Goal: Task Accomplishment & Management: Manage account settings

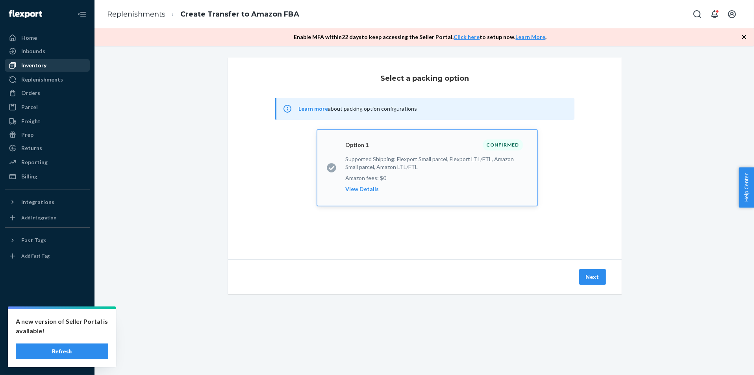
click at [65, 66] on div "Inventory" at bounding box center [48, 65] width 84 height 11
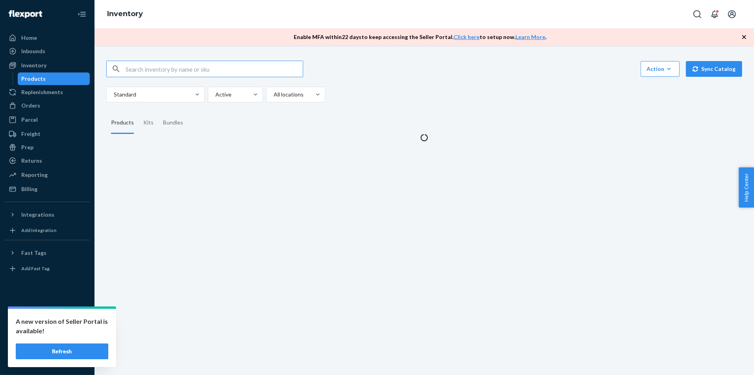
click at [76, 347] on button "Refresh" at bounding box center [62, 352] width 93 height 16
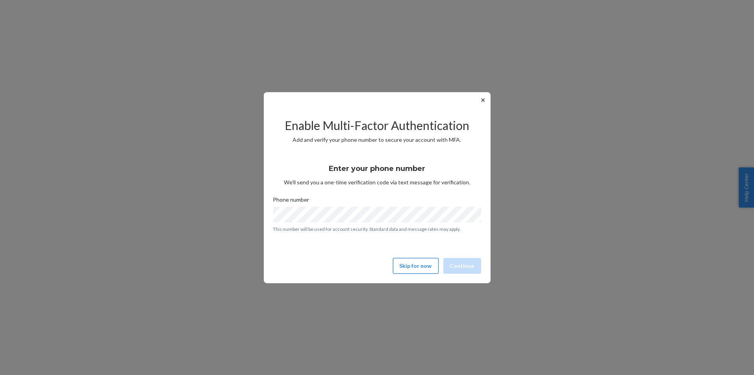
click at [428, 271] on button "Skip for now" at bounding box center [416, 266] width 46 height 16
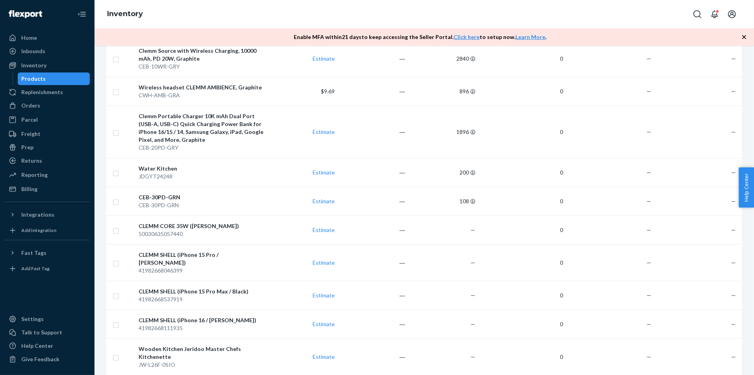
scroll to position [2934, 0]
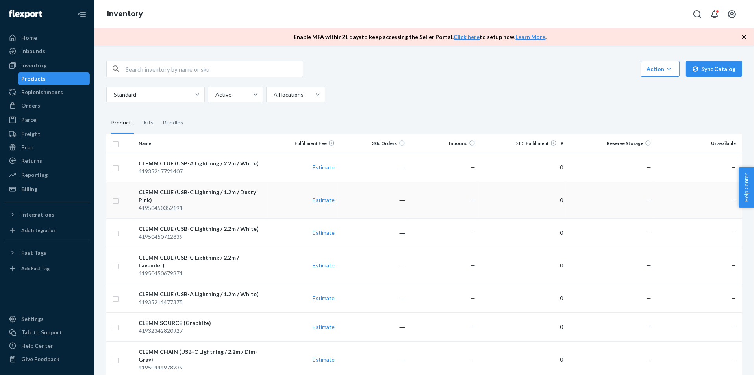
scroll to position [602, 0]
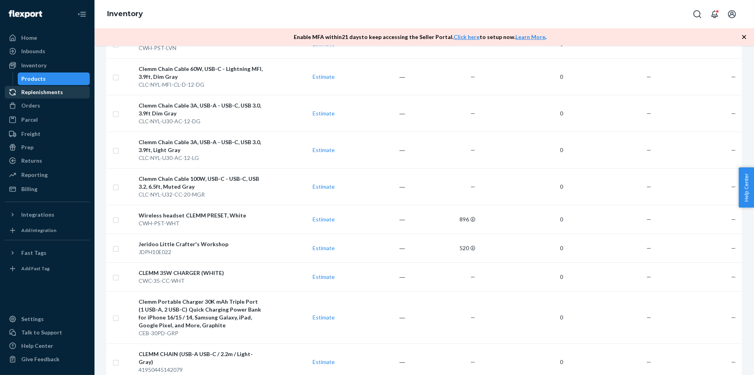
click at [51, 90] on div "Replenishments" at bounding box center [42, 92] width 42 height 8
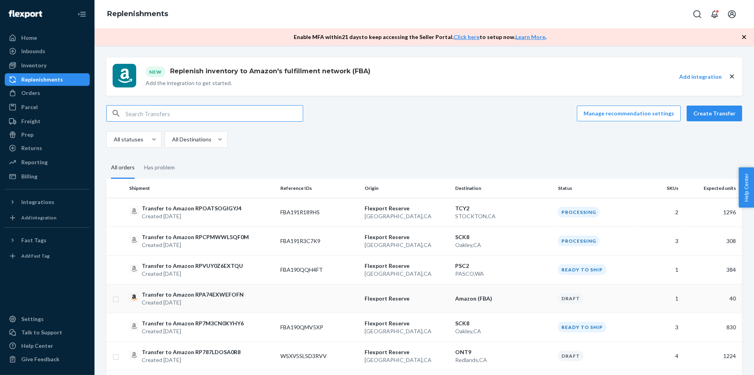
scroll to position [97, 0]
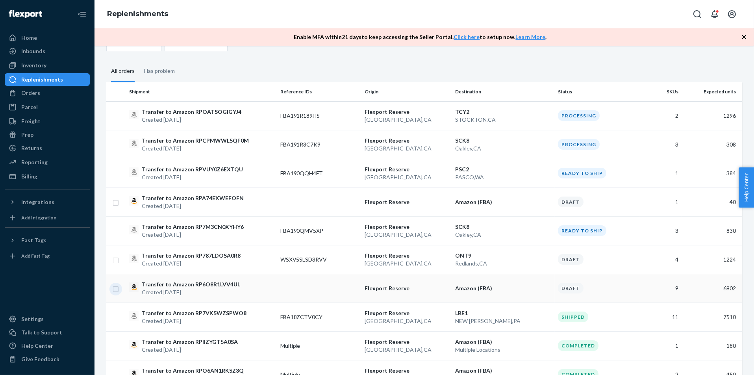
click at [118, 288] on input "checkbox" at bounding box center [116, 288] width 6 height 8
checkbox input "true"
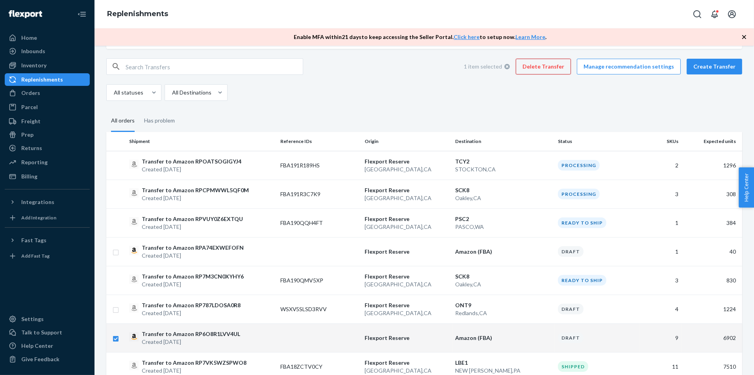
scroll to position [36, 0]
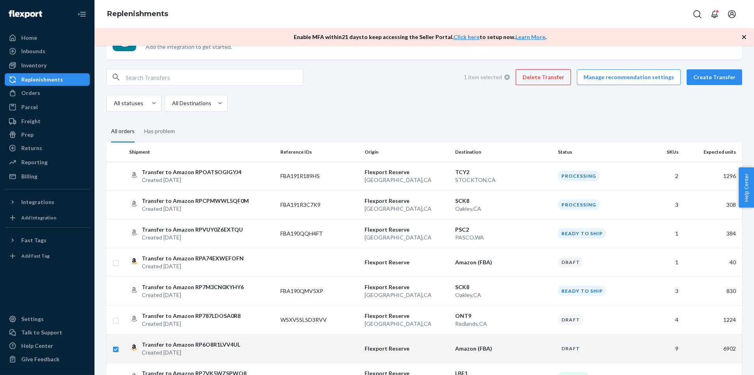
click at [556, 75] on button "Delete Transfer" at bounding box center [543, 77] width 55 height 16
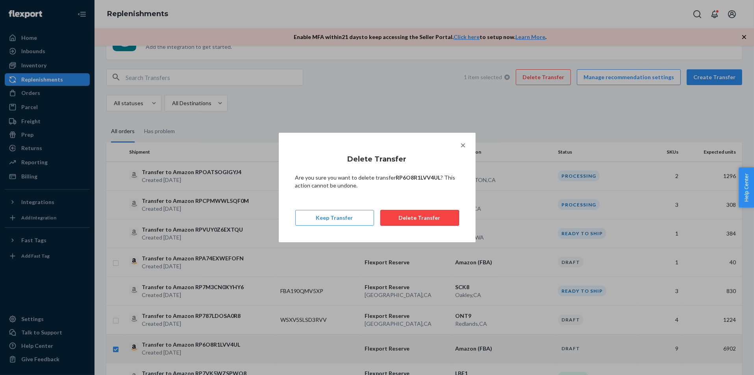
click at [426, 218] on button "Delete Transfer" at bounding box center [420, 218] width 79 height 16
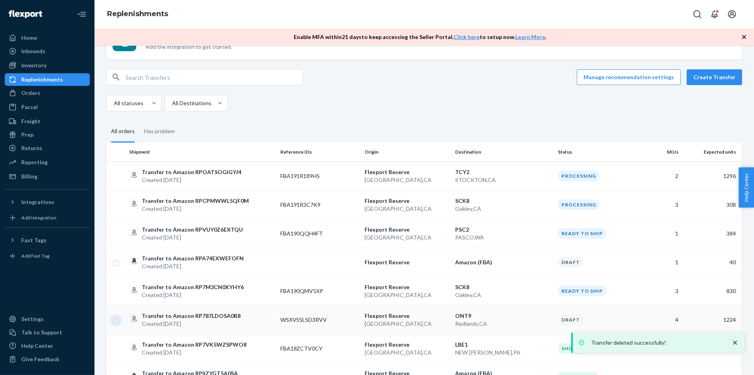
click at [114, 318] on input "checkbox" at bounding box center [116, 320] width 6 height 8
checkbox input "true"
click at [115, 262] on input "checkbox" at bounding box center [116, 262] width 6 height 8
checkbox input "true"
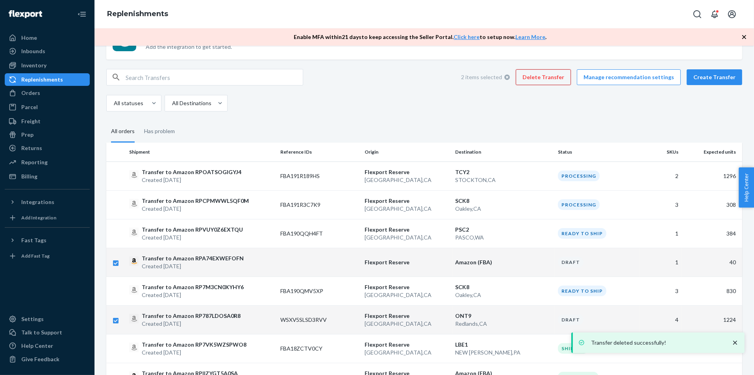
click at [562, 81] on button "Delete Transfer" at bounding box center [543, 77] width 55 height 16
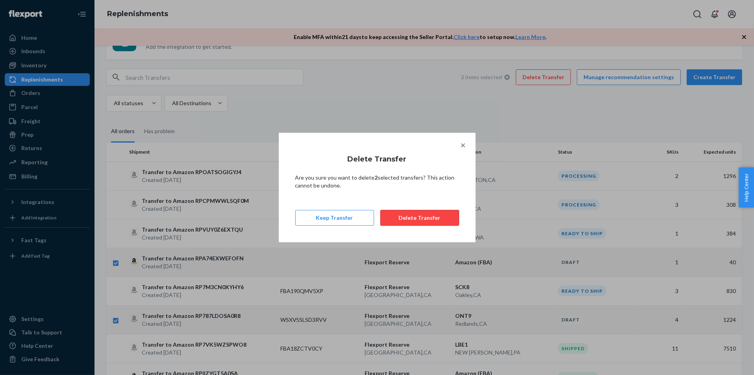
click at [440, 217] on button "Delete Transfer" at bounding box center [420, 218] width 79 height 16
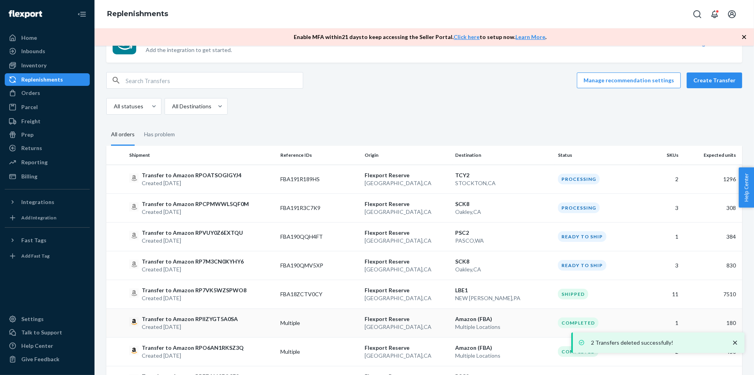
scroll to position [12, 0]
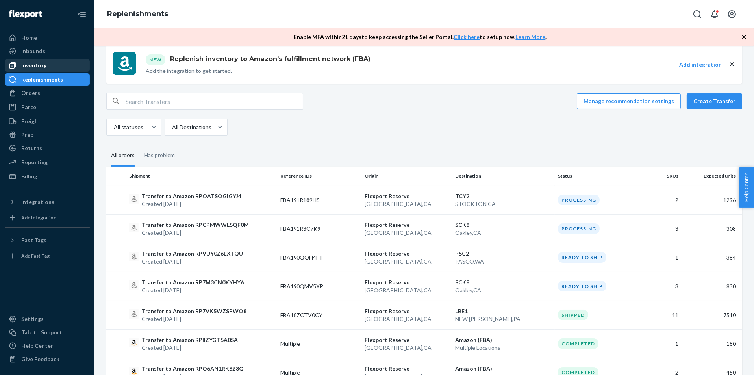
click at [70, 66] on div "Inventory" at bounding box center [48, 65] width 84 height 11
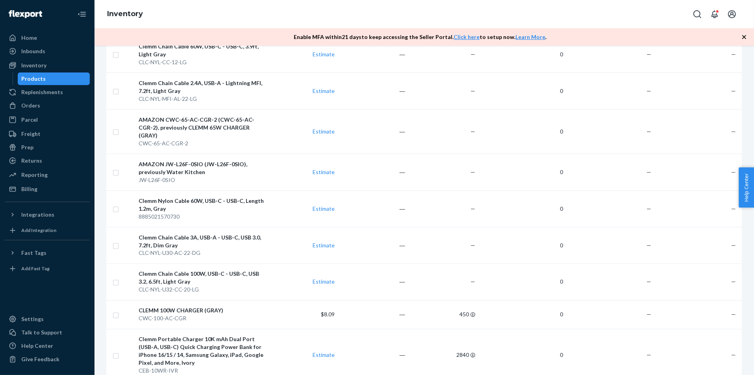
scroll to position [1724, 0]
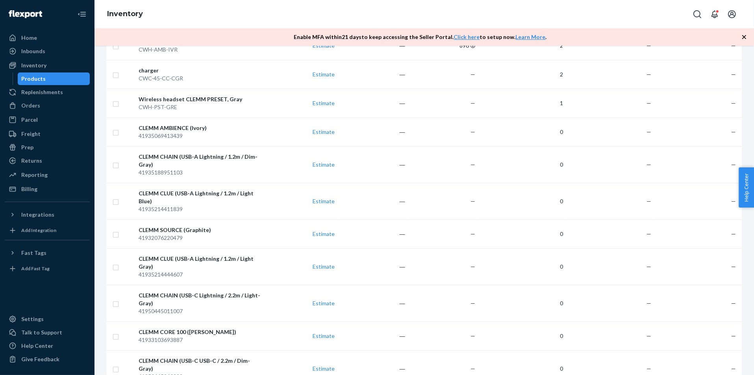
scroll to position [0, 0]
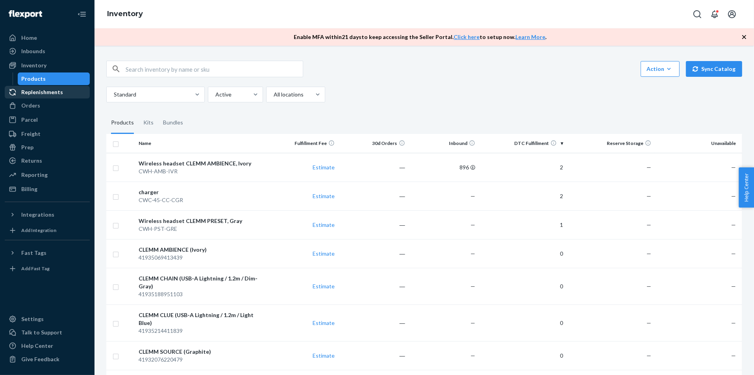
click at [34, 93] on div "Replenishments" at bounding box center [42, 92] width 42 height 8
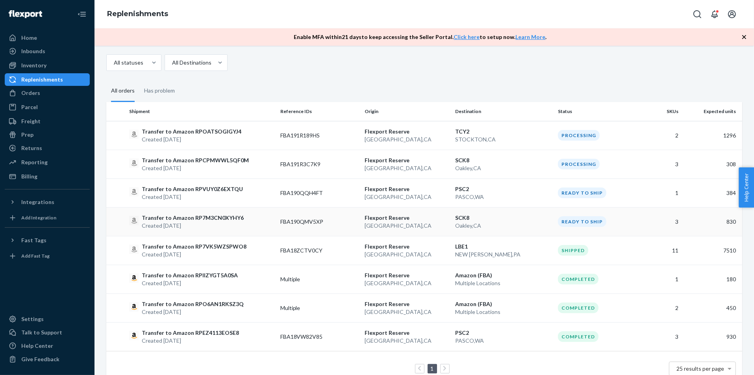
scroll to position [84, 0]
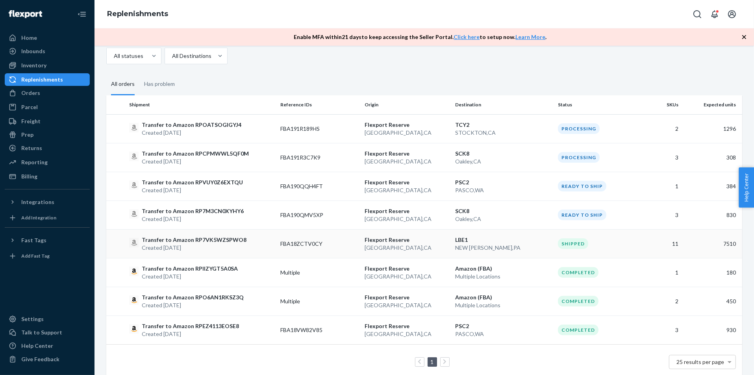
click at [535, 245] on p "NEW STANTON , PA" at bounding box center [504, 248] width 97 height 8
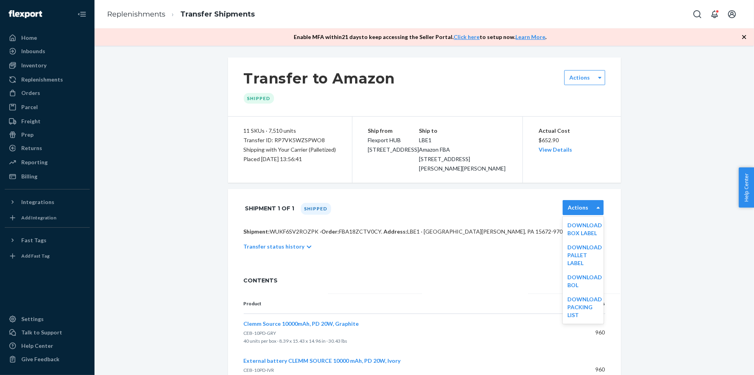
click at [576, 212] on label "Actions" at bounding box center [578, 208] width 20 height 8
click at [500, 267] on div "Shipment: WUKF6SV2ROZPK · Order: FBA18ZCTV0CY . Address: LBE1 · NEW STANTON, PA…" at bounding box center [424, 247] width 393 height 39
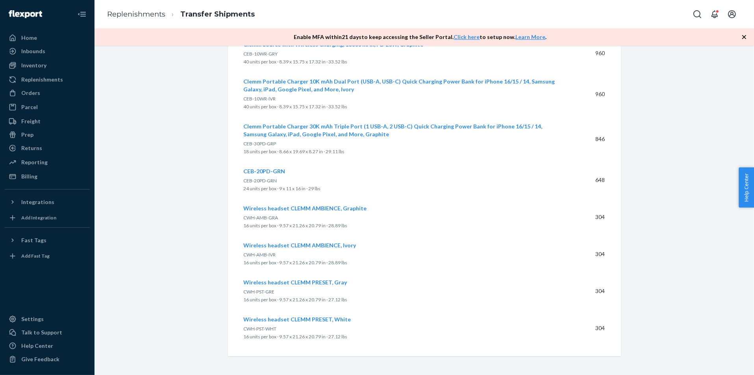
scroll to position [379, 0]
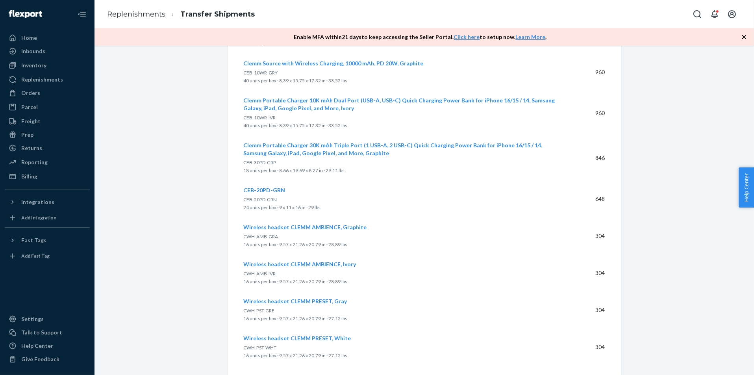
click at [255, 277] on span "CWH-AMB-IVR" at bounding box center [260, 274] width 32 height 6
click at [57, 82] on div "Replenishments" at bounding box center [42, 80] width 42 height 8
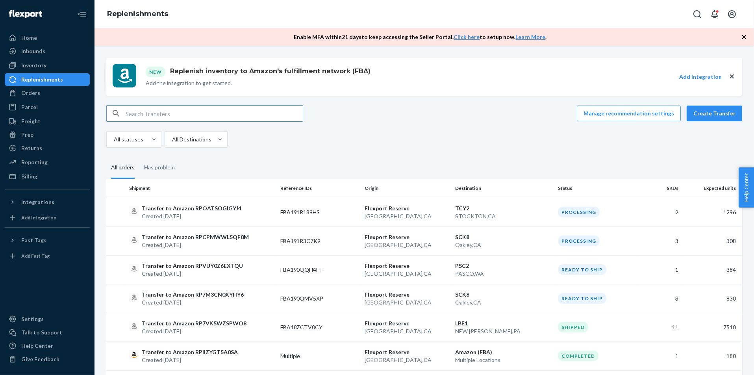
click at [722, 104] on div "New Replenish inventory to Amazon's fulfillment network (FBA) Add the integrati…" at bounding box center [424, 260] width 648 height 405
click at [720, 111] on button "Create Transfer" at bounding box center [715, 114] width 56 height 16
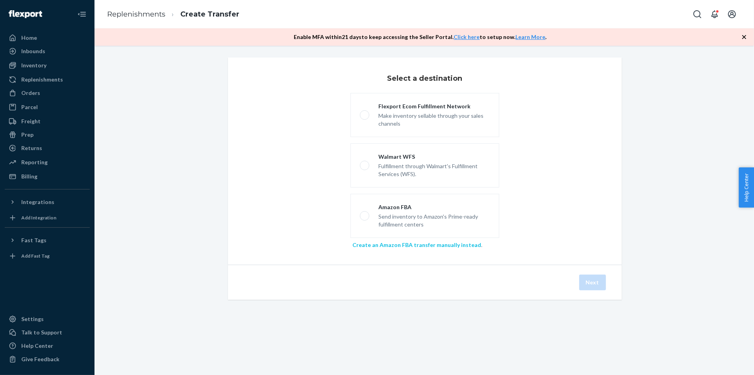
click at [393, 243] on link "Create an Amazon FBA transfer manually instead" at bounding box center [417, 245] width 129 height 7
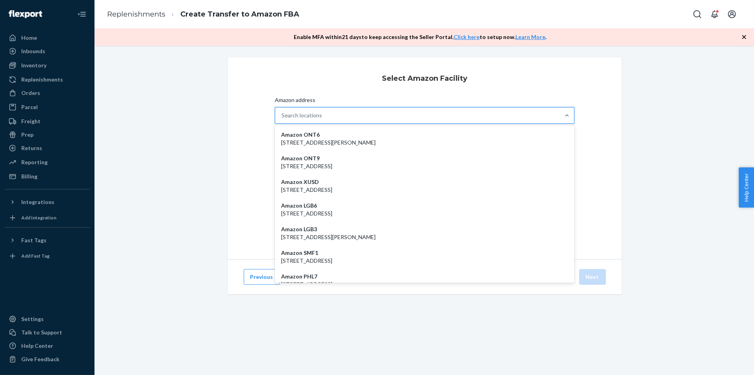
click at [385, 118] on div "Search locations" at bounding box center [417, 116] width 285 height 16
click at [282, 118] on input "Amazon address option Amazon ONT6 - 24208 San Michele Rd, Moreno Valley, CA, 92…" at bounding box center [282, 115] width 1 height 8
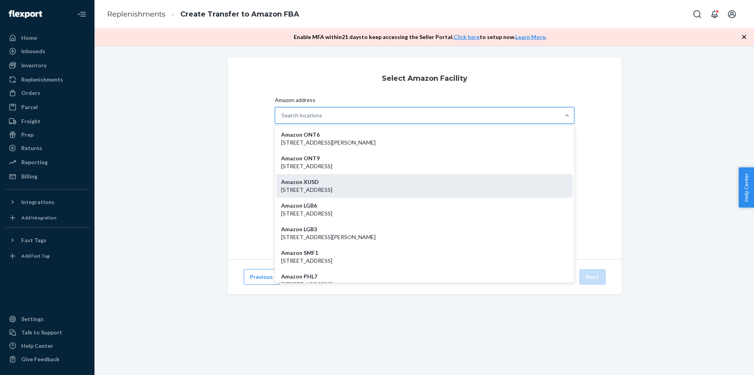
click at [379, 190] on p "1909 Zephyr St, Stockton, CA, 95206" at bounding box center [425, 190] width 288 height 8
click at [282, 119] on input "Amazon address option Amazon XUSD - 1909 Zephyr St, Stockton, CA, 95206 focused…" at bounding box center [282, 115] width 1 height 8
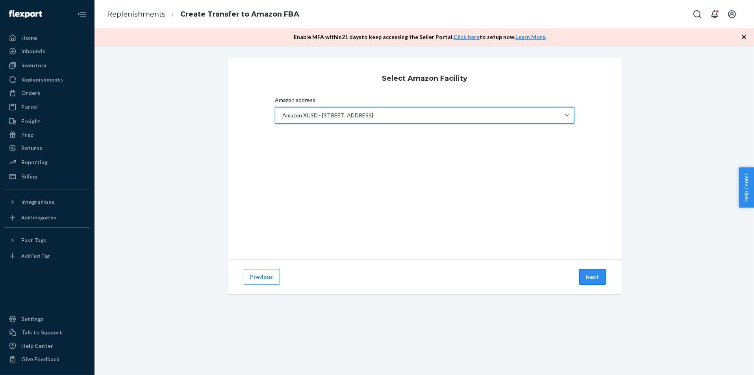
click at [591, 271] on button "Next" at bounding box center [593, 277] width 27 height 16
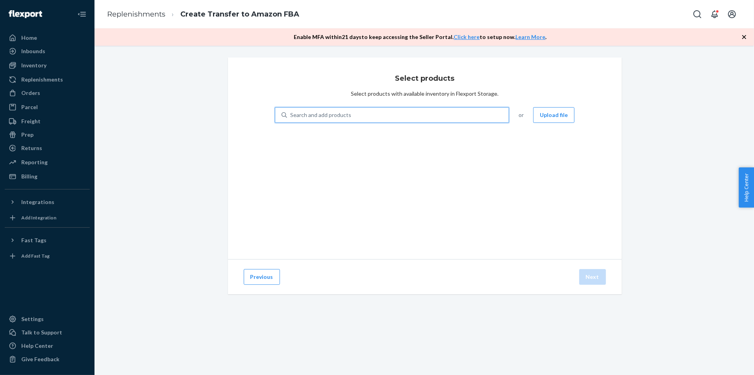
click at [443, 118] on div "Search and add products" at bounding box center [398, 115] width 222 height 14
click at [291, 118] on input "0 results available. Use Up and Down to choose options, press Enter to select t…" at bounding box center [290, 115] width 1 height 8
paste input "CWH-AMB-IVR"
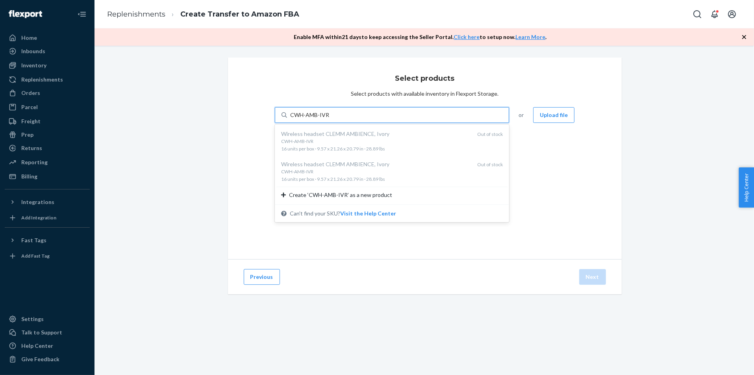
type input "CWH-AMB-IVR"
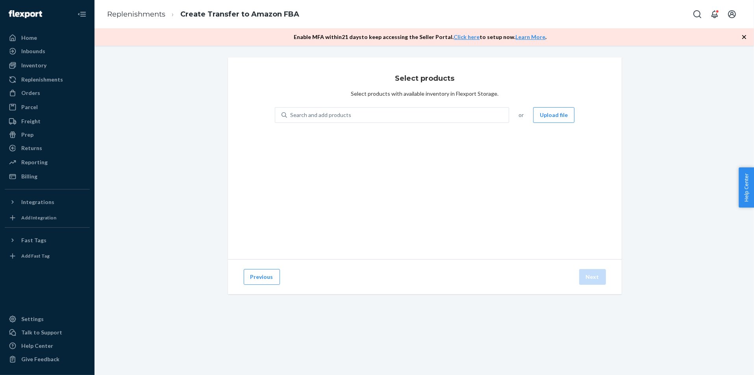
click at [392, 236] on div "Select products Select products with available inventory in Flexport Storage. S…" at bounding box center [425, 159] width 394 height 202
click at [59, 56] on div "Inbounds" at bounding box center [48, 51] width 84 height 11
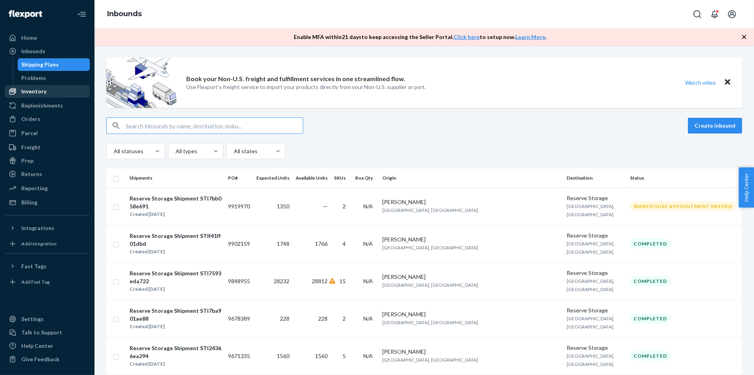
click at [50, 93] on div "Inventory" at bounding box center [48, 91] width 84 height 11
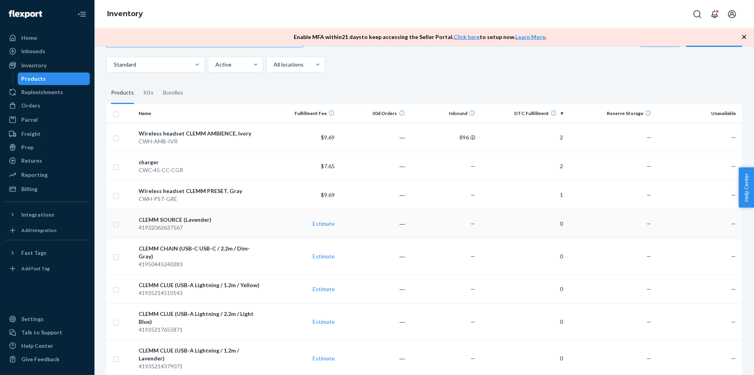
scroll to position [79, 0]
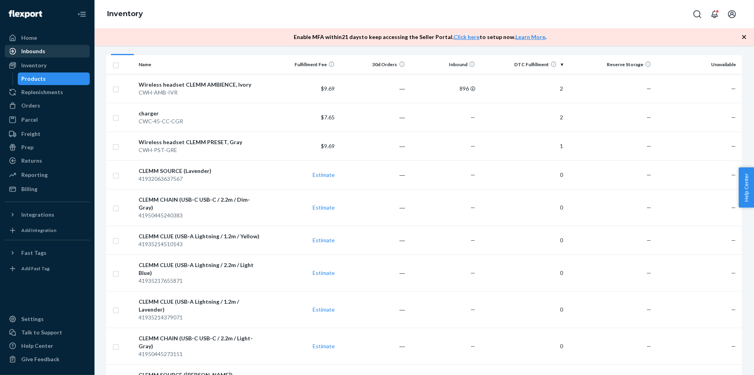
click at [66, 50] on div "Inbounds" at bounding box center [48, 51] width 84 height 11
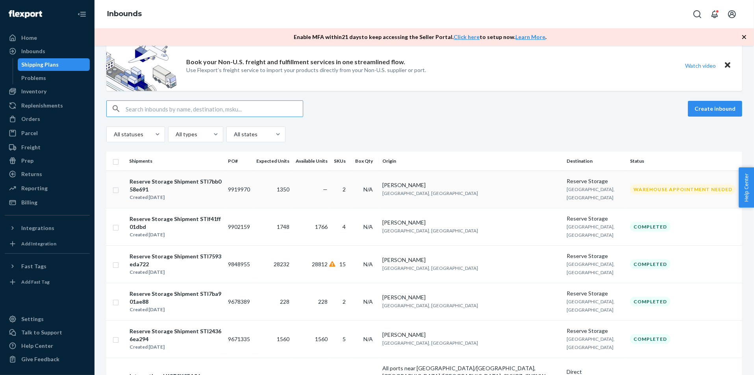
scroll to position [21, 0]
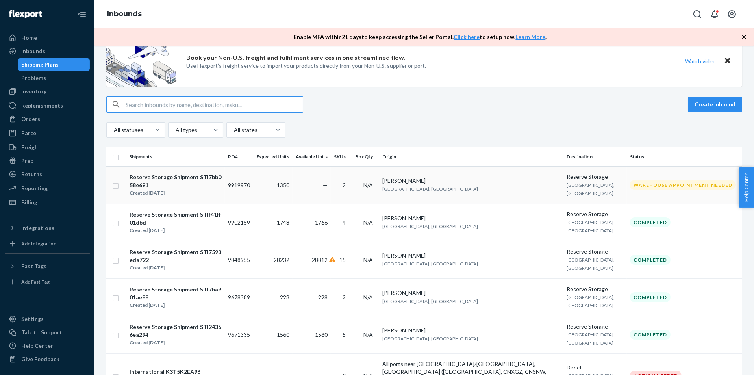
click at [484, 187] on td "Gerard Lao Thiane Los Angeles, CA" at bounding box center [471, 184] width 184 height 37
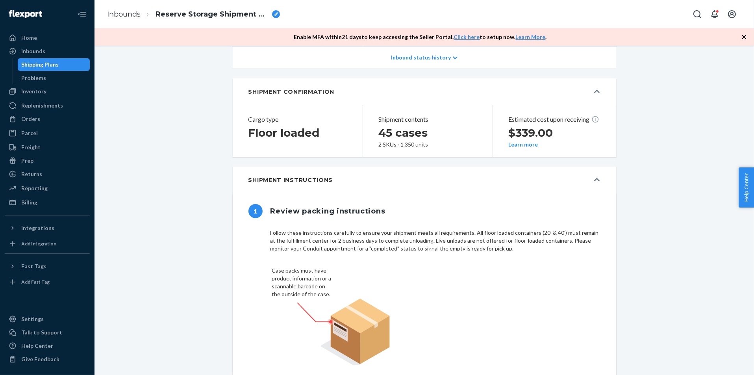
scroll to position [669, 0]
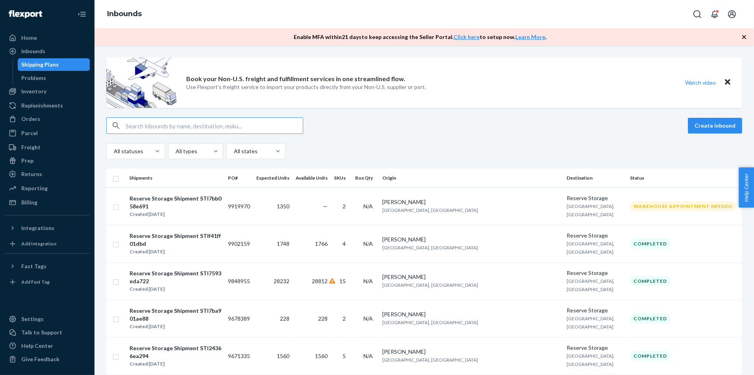
scroll to position [78, 0]
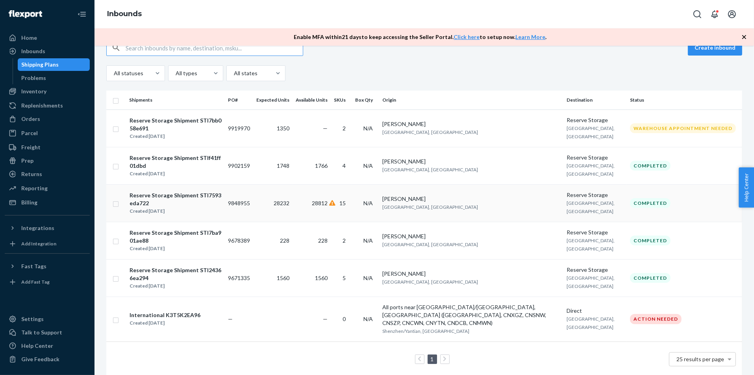
click at [488, 202] on td "Gerard Lao Thiane Los Angeles, CA" at bounding box center [471, 202] width 184 height 37
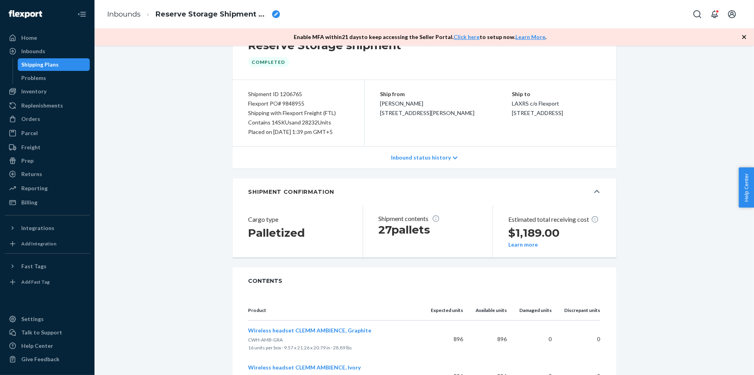
scroll to position [28, 0]
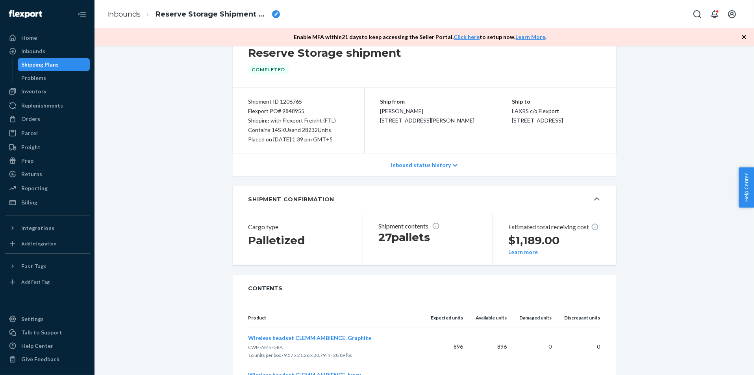
click at [452, 170] on div "Inbound status history" at bounding box center [425, 165] width 384 height 22
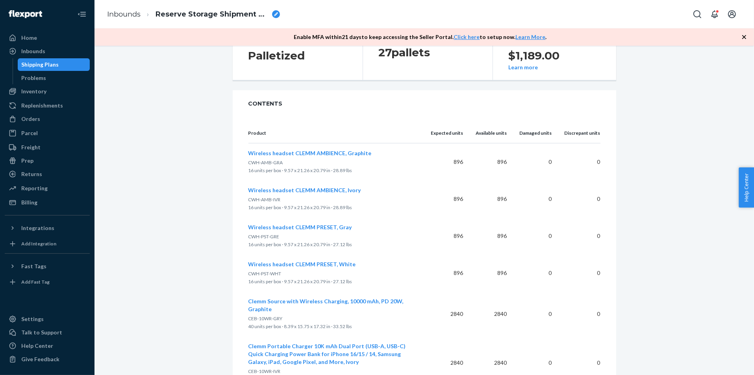
scroll to position [0, 0]
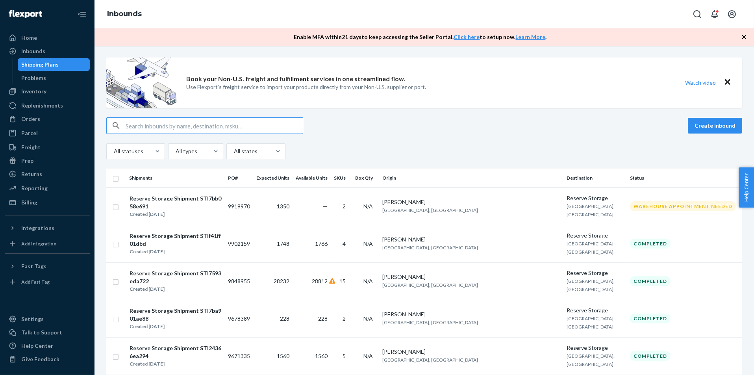
scroll to position [78, 0]
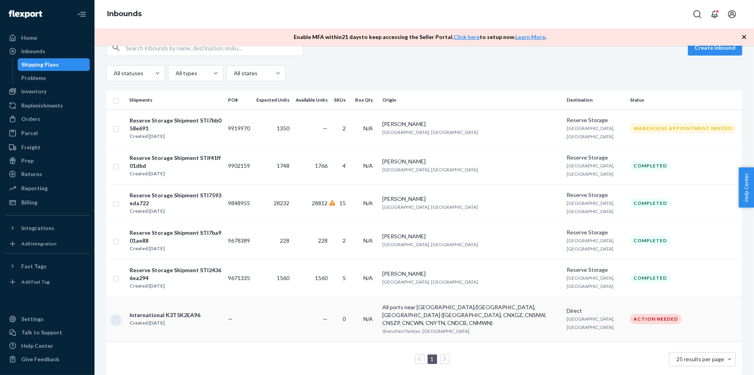
click at [116, 315] on input "checkbox" at bounding box center [116, 319] width 6 height 8
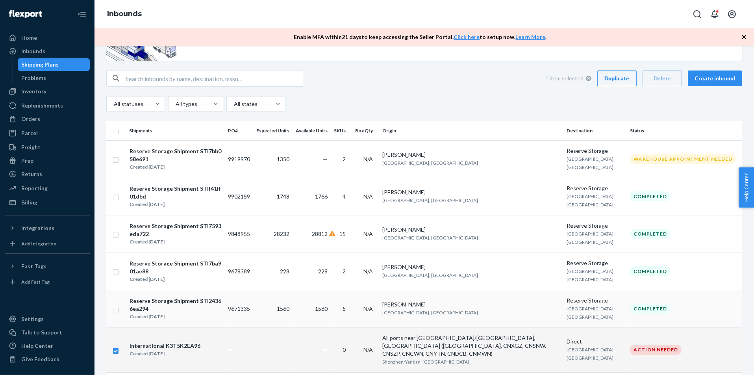
scroll to position [66, 0]
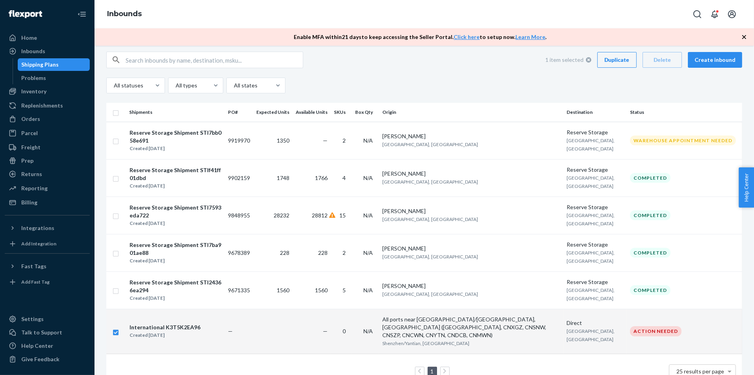
click at [116, 328] on input "checkbox" at bounding box center [116, 331] width 6 height 8
checkbox input "false"
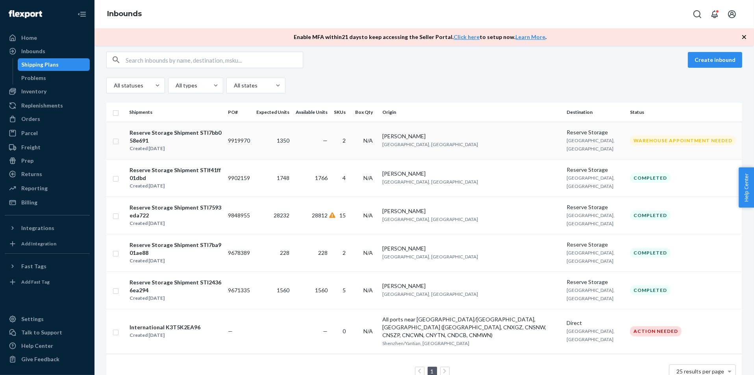
click at [115, 139] on input "checkbox" at bounding box center [116, 140] width 6 height 8
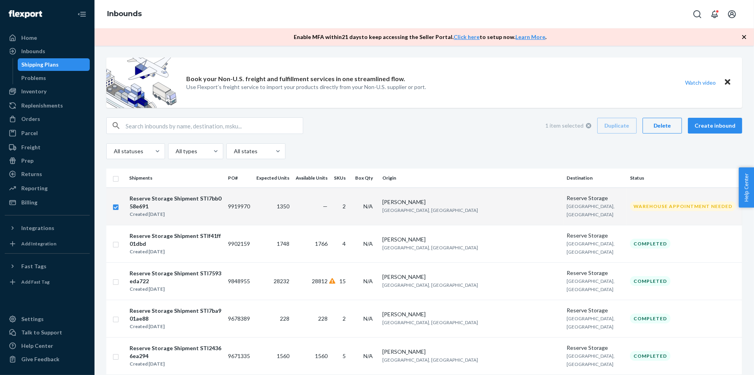
click at [665, 123] on div "Delete" at bounding box center [663, 126] width 26 height 8
checkbox input "false"
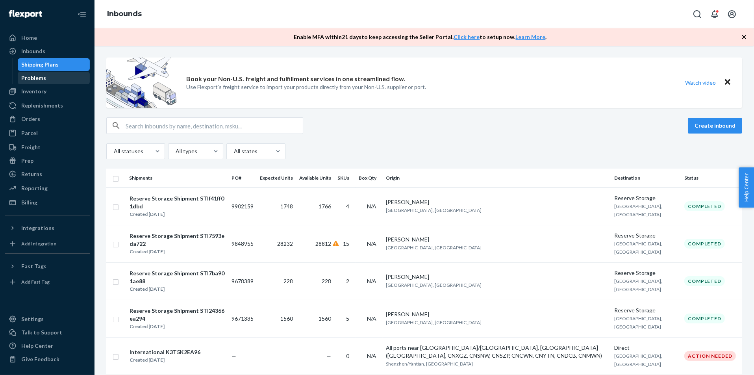
click at [56, 72] on link "Problems" at bounding box center [54, 78] width 72 height 13
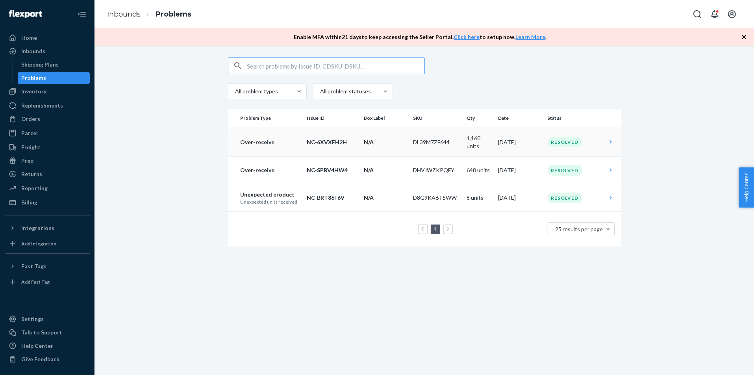
click at [397, 153] on td "N/A" at bounding box center [385, 142] width 49 height 29
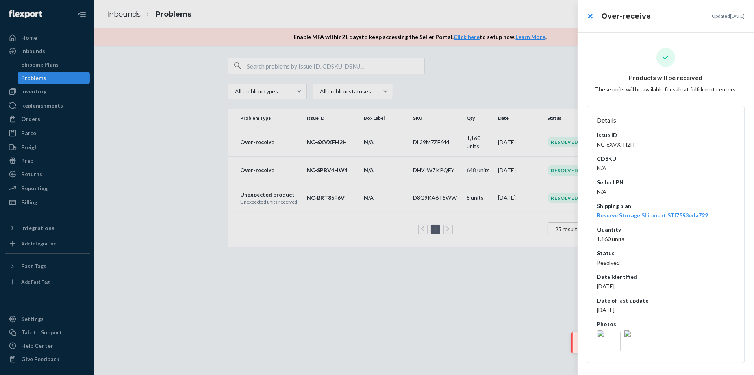
click at [484, 287] on div at bounding box center [377, 187] width 754 height 375
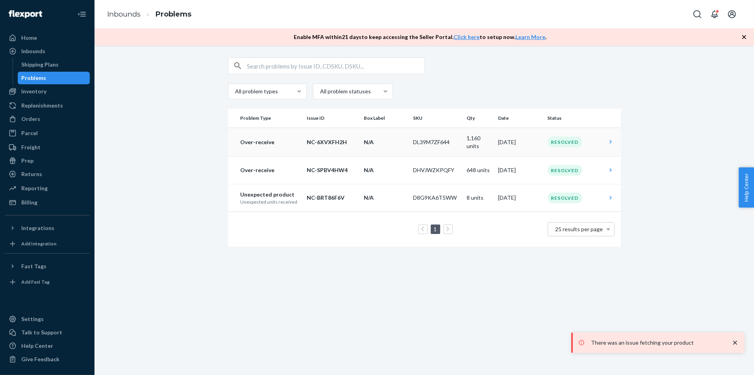
click at [569, 133] on td "Resolved" at bounding box center [574, 142] width 59 height 29
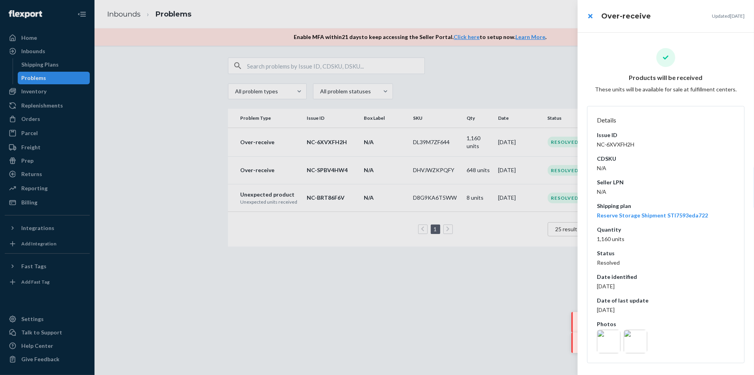
click at [499, 305] on div at bounding box center [377, 187] width 754 height 375
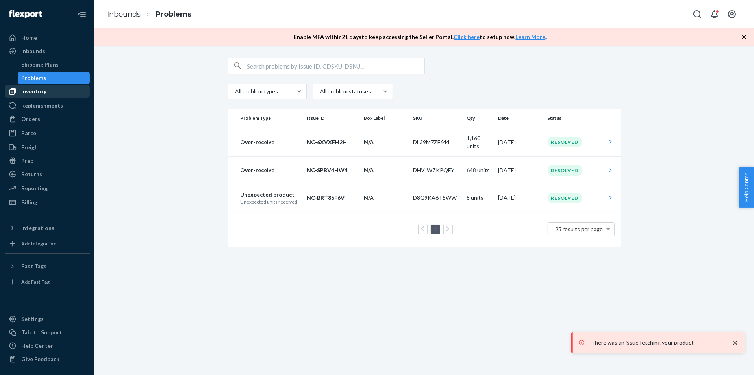
click at [51, 89] on div "Inventory" at bounding box center [48, 91] width 84 height 11
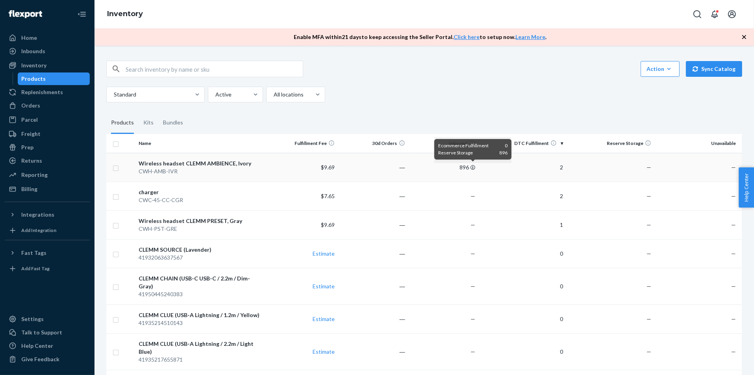
click at [475, 166] on icon at bounding box center [473, 167] width 5 height 5
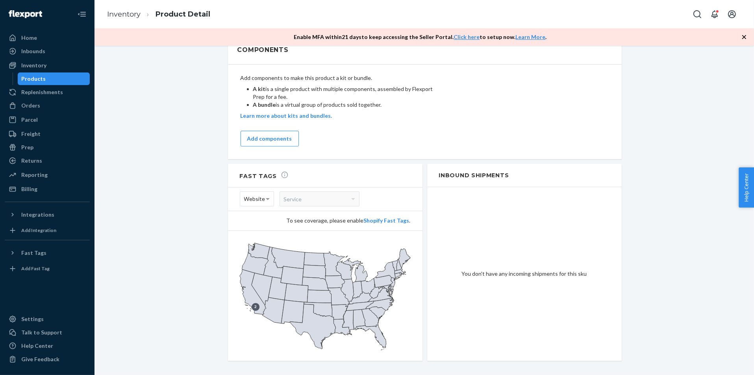
scroll to position [418, 0]
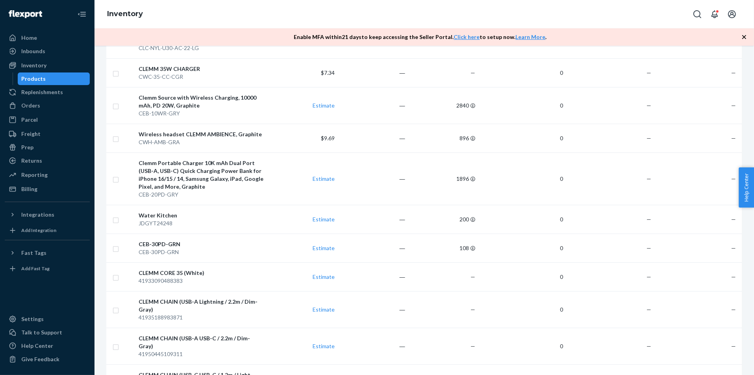
scroll to position [2950, 0]
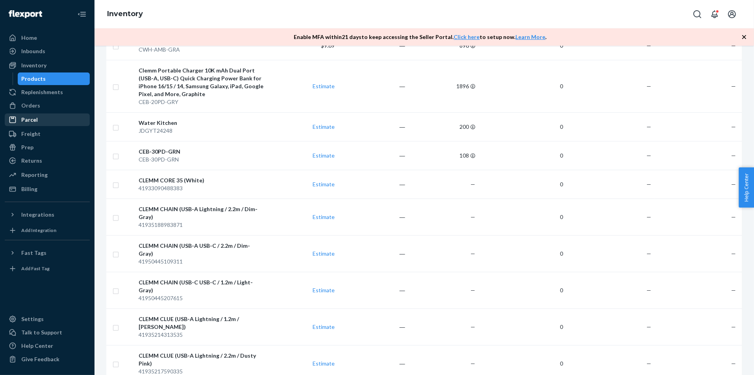
click at [46, 116] on div "Parcel" at bounding box center [48, 119] width 84 height 11
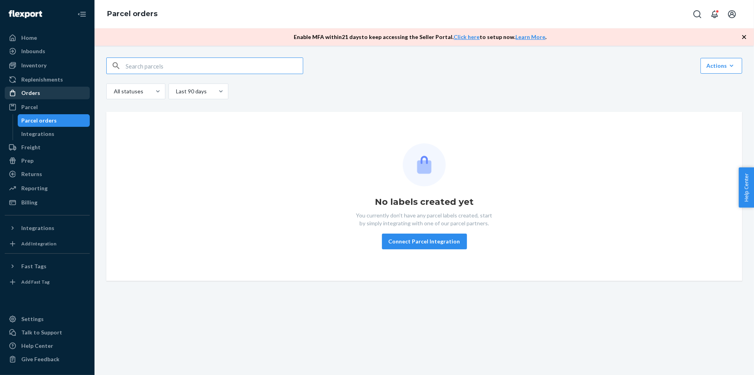
click at [66, 96] on div "Orders" at bounding box center [48, 92] width 84 height 11
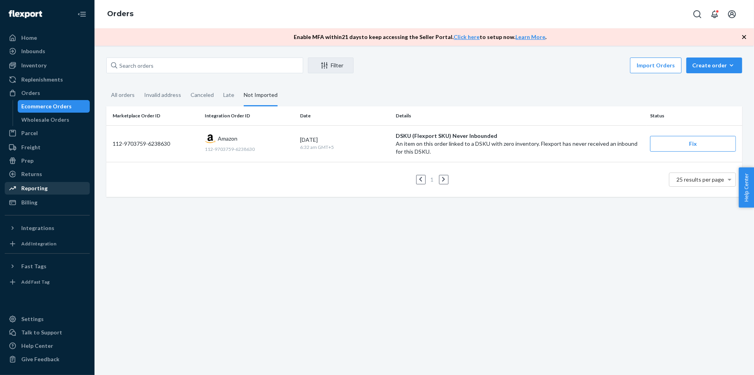
click at [45, 191] on div "Reporting" at bounding box center [34, 188] width 26 height 8
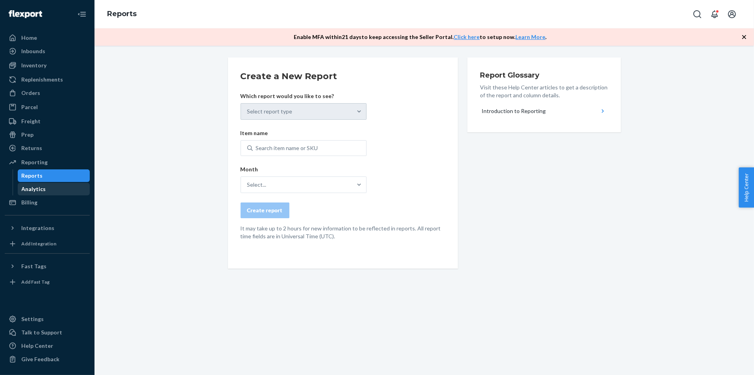
click at [48, 191] on div "Analytics" at bounding box center [54, 189] width 71 height 11
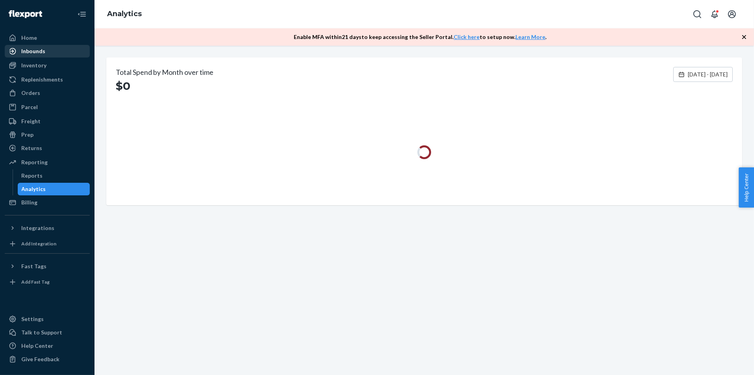
click at [63, 54] on div "Inbounds" at bounding box center [48, 51] width 84 height 11
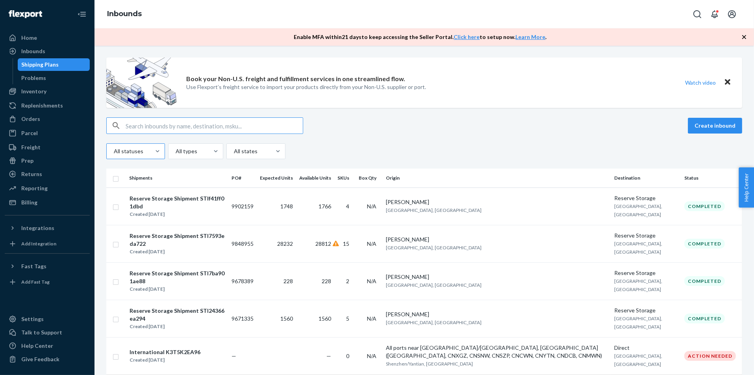
click at [156, 158] on div at bounding box center [158, 151] width 14 height 15
click at [114, 155] on input "All statuses" at bounding box center [113, 151] width 1 height 8
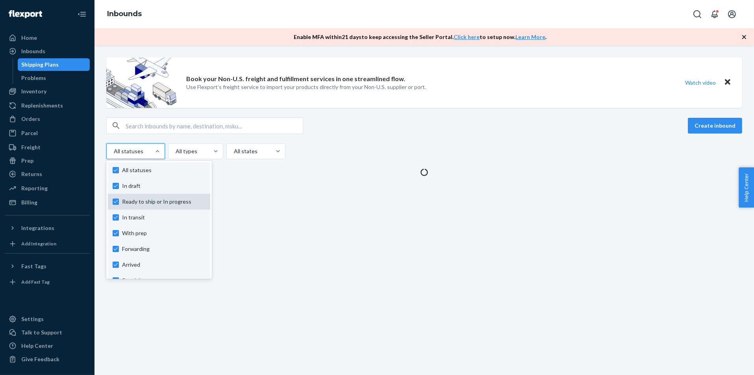
scroll to position [58, 0]
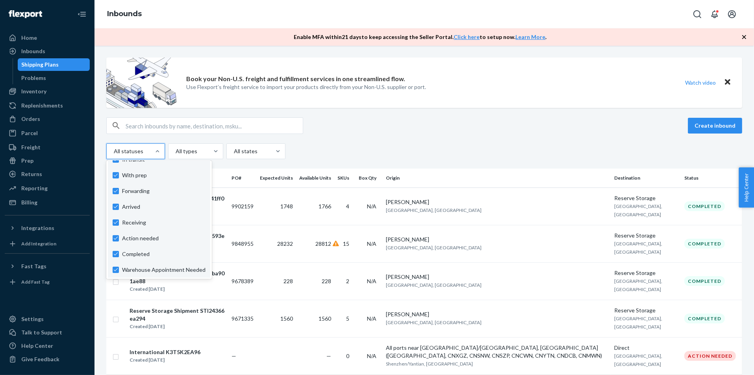
click at [318, 139] on div "Create inbound option With prep focused, 0 of 10. 10 results available. Use Up …" at bounding box center [424, 138] width 636 height 42
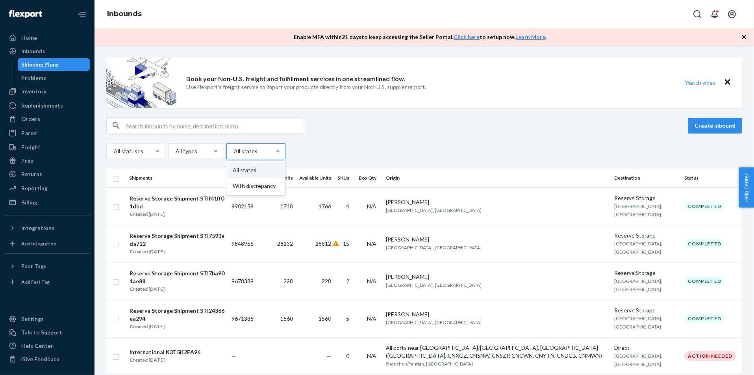
click at [279, 146] on div at bounding box center [278, 151] width 14 height 15
click at [234, 147] on input "option All states focused, 1 of 2. 2 results available. Use Up and Down to choo…" at bounding box center [233, 151] width 1 height 8
click at [196, 152] on div at bounding box center [195, 151] width 40 height 9
click at [176, 152] on input "All types" at bounding box center [175, 151] width 1 height 8
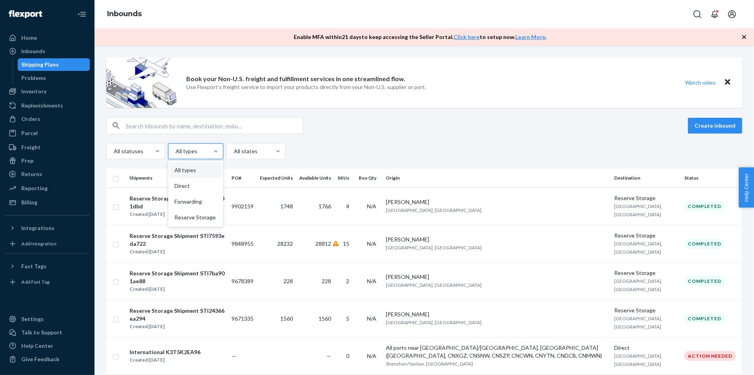
click at [368, 144] on div "All statuses option All types focused, 1 of 4. 4 results available. Use Up and …" at bounding box center [424, 151] width 636 height 16
click at [742, 38] on icon "button" at bounding box center [745, 37] width 8 height 8
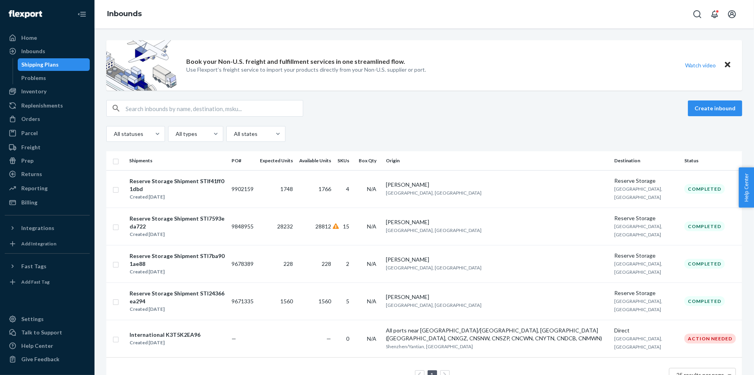
click at [729, 64] on icon "Close" at bounding box center [728, 64] width 6 height 9
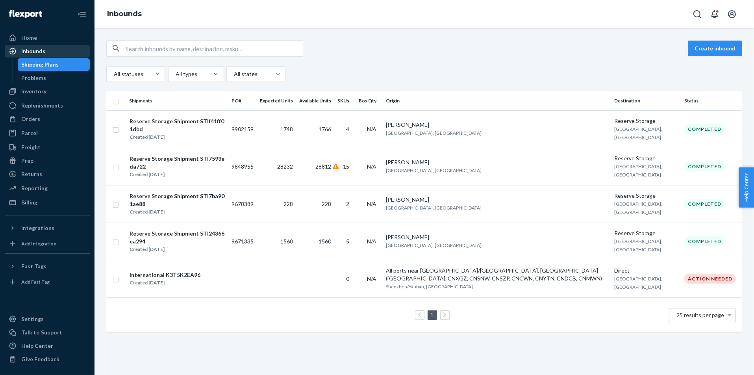
click at [54, 54] on div "Inbounds" at bounding box center [48, 51] width 84 height 11
click at [54, 40] on div "Home" at bounding box center [48, 37] width 84 height 11
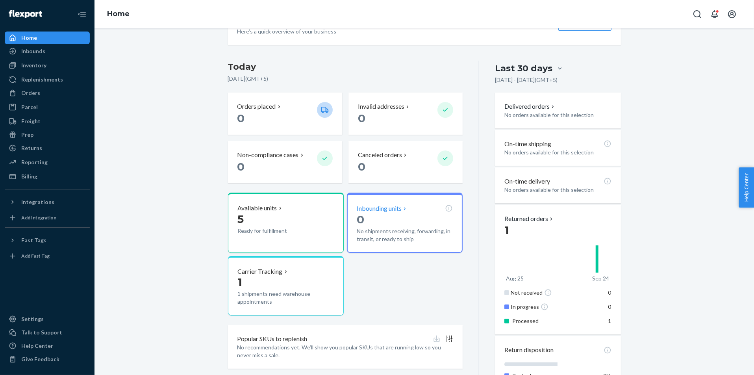
scroll to position [145, 0]
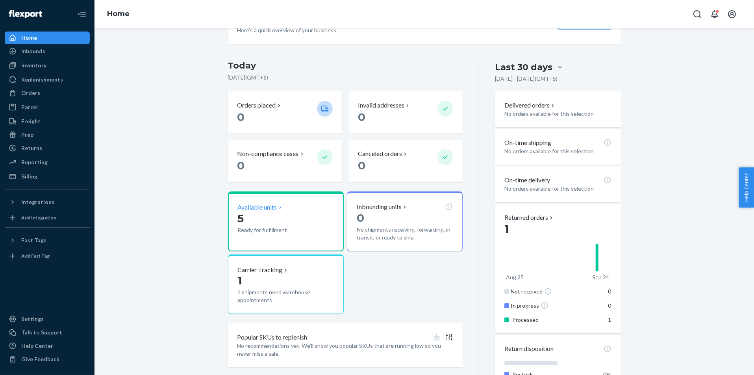
click at [304, 215] on p "5" at bounding box center [274, 218] width 73 height 14
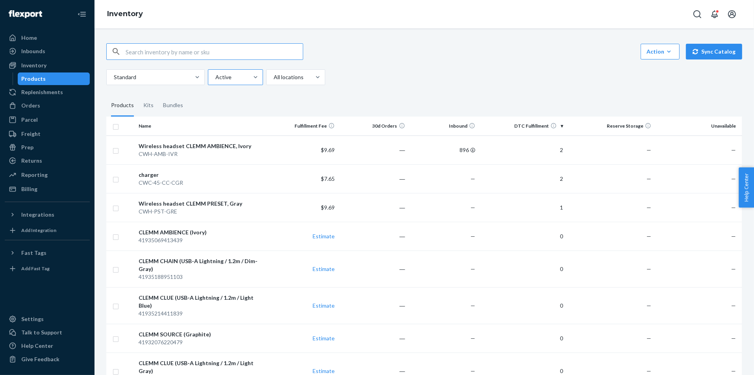
click at [248, 73] on div at bounding box center [235, 76] width 40 height 9
click at [216, 73] on input "Active" at bounding box center [215, 77] width 1 height 8
click at [248, 73] on div at bounding box center [235, 76] width 40 height 9
click at [216, 73] on input "option Active focused, 1 of 2. 2 results available. Use Up and Down to choose o…" at bounding box center [215, 77] width 1 height 8
click at [299, 74] on div at bounding box center [295, 76] width 44 height 9
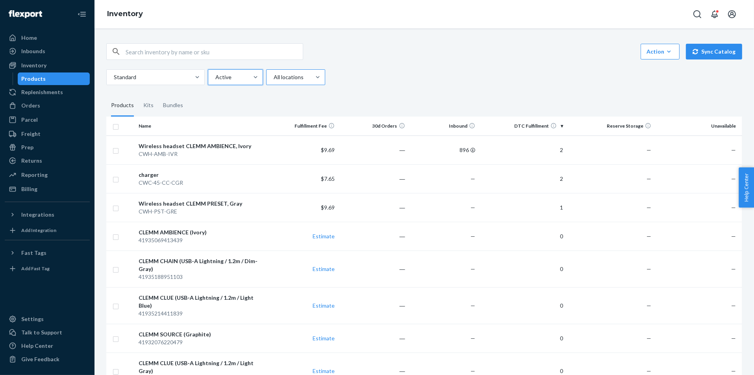
click at [274, 74] on input "All locations" at bounding box center [273, 77] width 1 height 8
click at [299, 74] on div at bounding box center [295, 76] width 44 height 9
click at [274, 74] on input "option All locations focused, 1 of 3. 3 results available. Use Up and Down to c…" at bounding box center [273, 77] width 1 height 8
click at [240, 115] on div "Hidden" at bounding box center [236, 112] width 52 height 16
click at [216, 81] on input "option Hidden focused, 2 of 2. 2 results available. Use Up and Down to choose o…" at bounding box center [215, 77] width 1 height 8
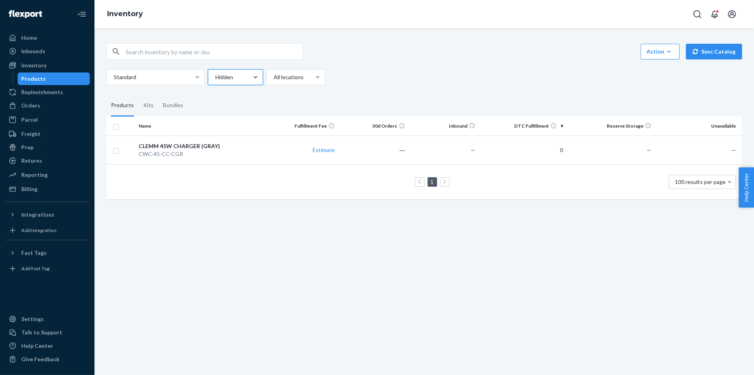
click at [242, 73] on div at bounding box center [235, 76] width 40 height 9
click at [216, 73] on input "option Hidden, selected. 0 results available. Select is focused ,type to refine…" at bounding box center [215, 77] width 1 height 8
click at [242, 94] on div "Active" at bounding box center [236, 96] width 52 height 16
click at [216, 81] on input "option Hidden, selected. option Active focused, 1 of 2. 2 results available. Us…" at bounding box center [215, 77] width 1 height 8
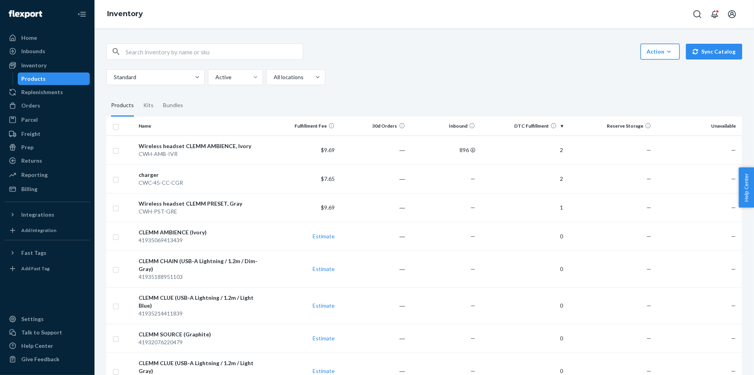
click at [662, 49] on div "Action" at bounding box center [660, 52] width 27 height 8
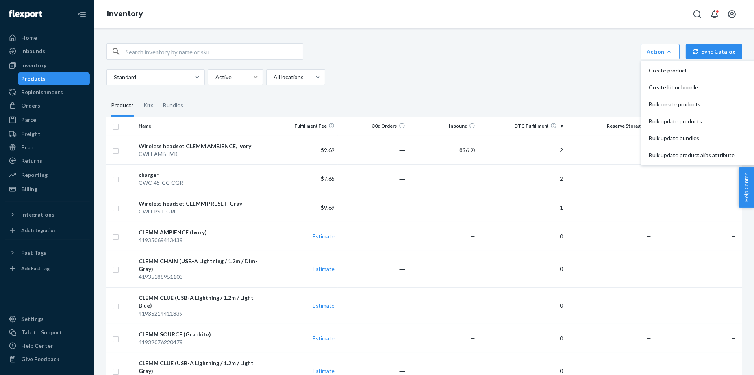
click at [510, 74] on div "Standard Active All locations" at bounding box center [421, 77] width 630 height 16
click at [675, 56] on button "Action Create product Create kit or bundle Bulk create products Bulk update pro…" at bounding box center [660, 52] width 39 height 16
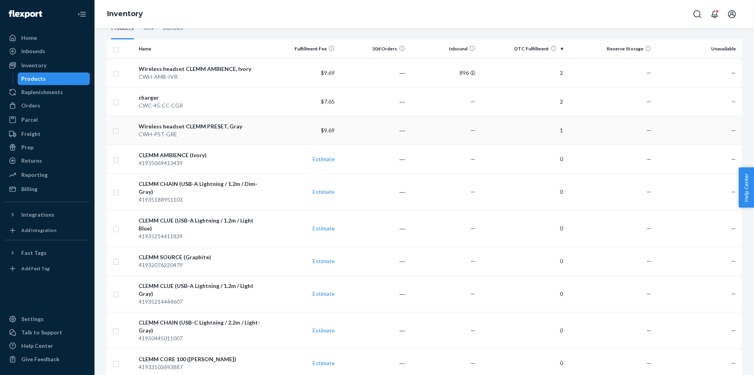
scroll to position [87, 0]
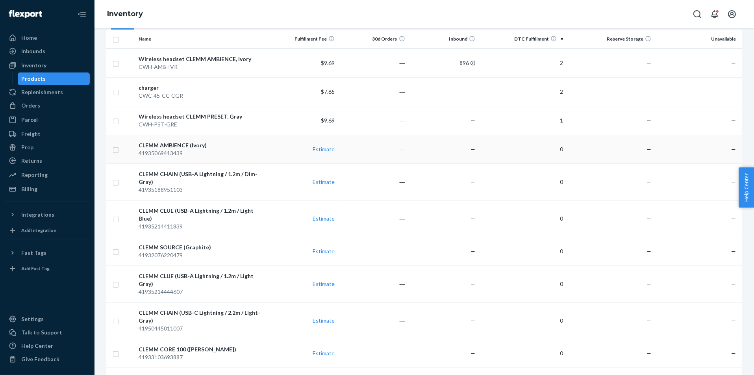
click at [117, 151] on input "checkbox" at bounding box center [116, 149] width 6 height 8
checkbox input "true"
click at [117, 178] on input "checkbox" at bounding box center [116, 182] width 6 height 8
checkbox input "true"
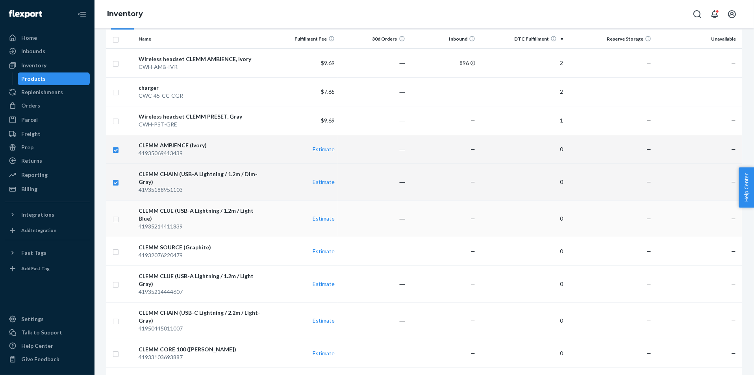
checkbox input "true"
click at [117, 217] on input "checkbox" at bounding box center [116, 218] width 6 height 8
checkbox input "true"
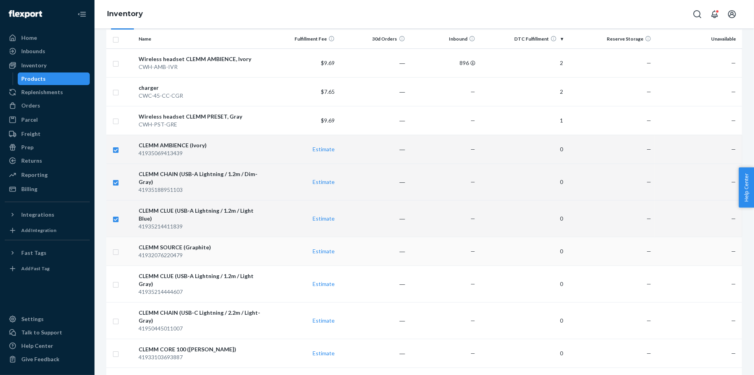
checkbox input "true"
click at [117, 247] on input "checkbox" at bounding box center [116, 251] width 6 height 8
checkbox input "true"
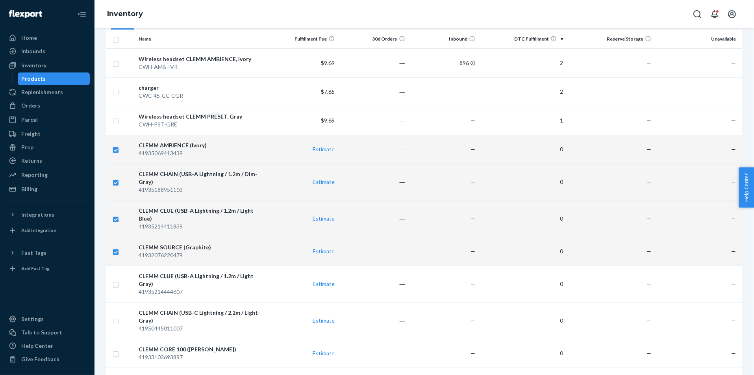
checkbox input "true"
click at [117, 279] on td at bounding box center [120, 284] width 29 height 37
click at [118, 280] on input "checkbox" at bounding box center [116, 284] width 6 height 8
checkbox input "true"
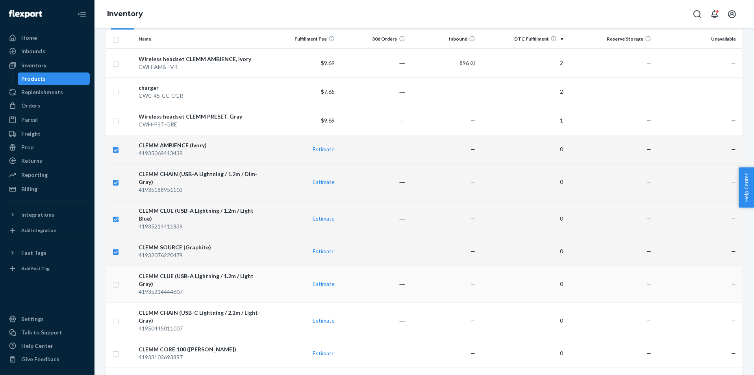
checkbox input "true"
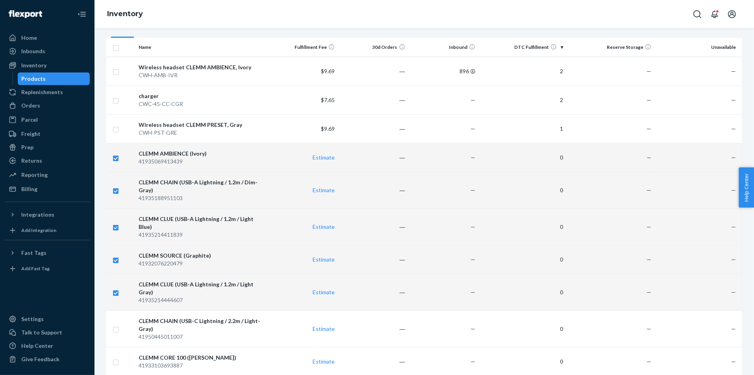
scroll to position [79, 0]
checkbox input "true"
click at [115, 161] on td at bounding box center [120, 157] width 29 height 29
click at [116, 158] on input "checkbox" at bounding box center [116, 157] width 6 height 8
checkbox input "false"
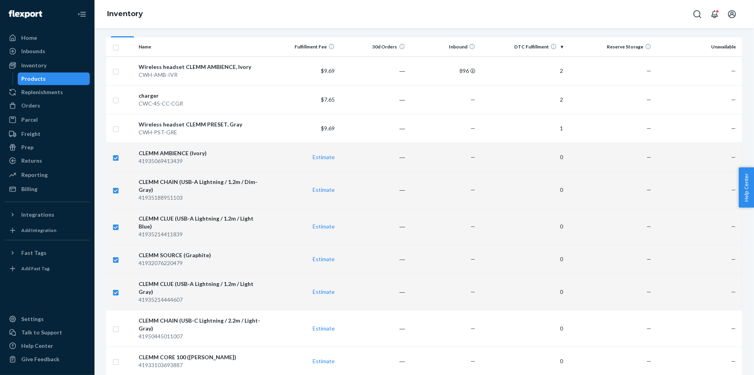
checkbox input "true"
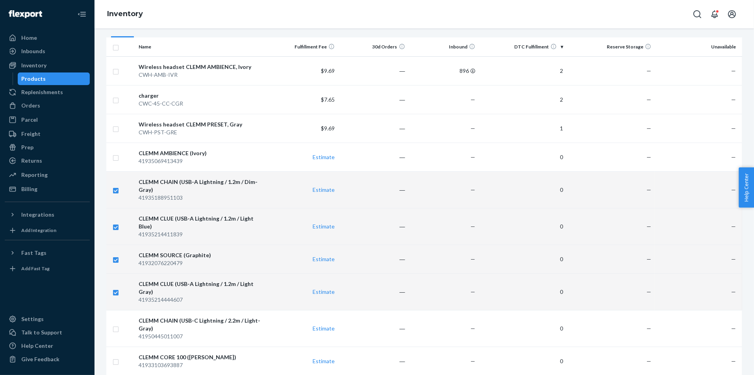
click at [116, 191] on input "checkbox" at bounding box center [116, 190] width 6 height 8
checkbox input "false"
checkbox input "true"
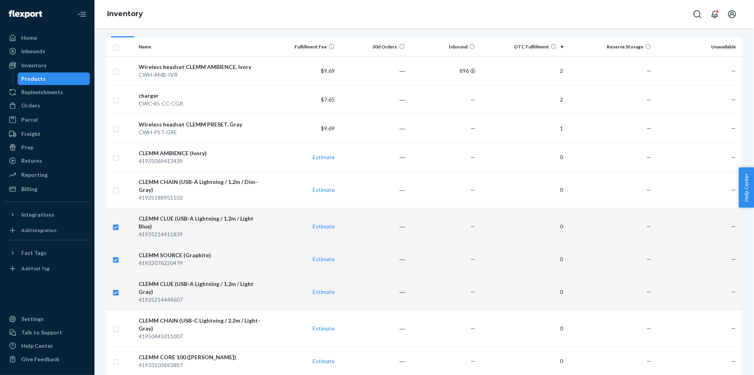
click at [116, 223] on input "checkbox" at bounding box center [116, 226] width 6 height 8
checkbox input "false"
checkbox input "true"
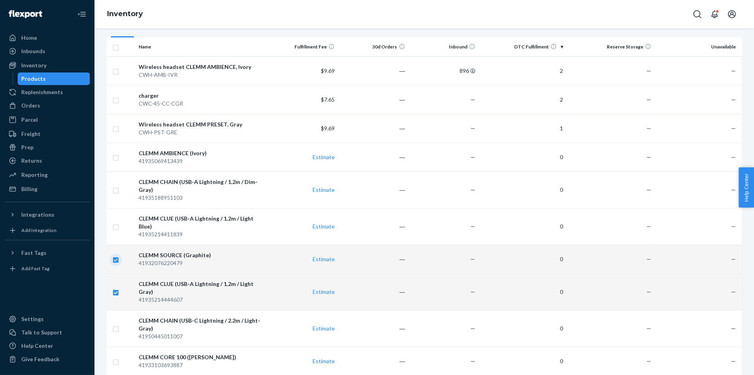
click at [117, 255] on input "checkbox" at bounding box center [116, 259] width 6 height 8
checkbox input "false"
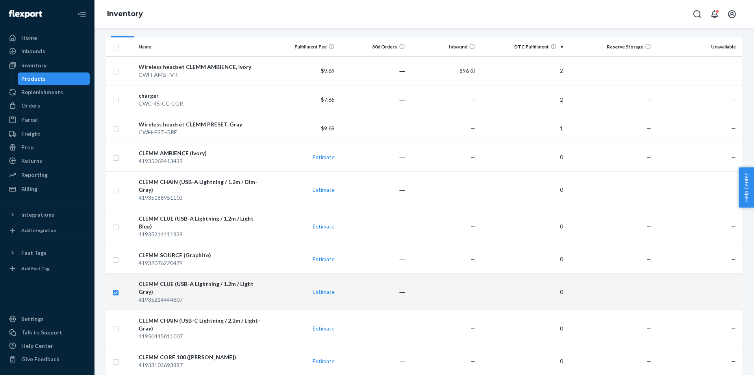
click at [119, 288] on td at bounding box center [120, 291] width 29 height 37
click at [118, 288] on input "checkbox" at bounding box center [116, 292] width 6 height 8
checkbox input "false"
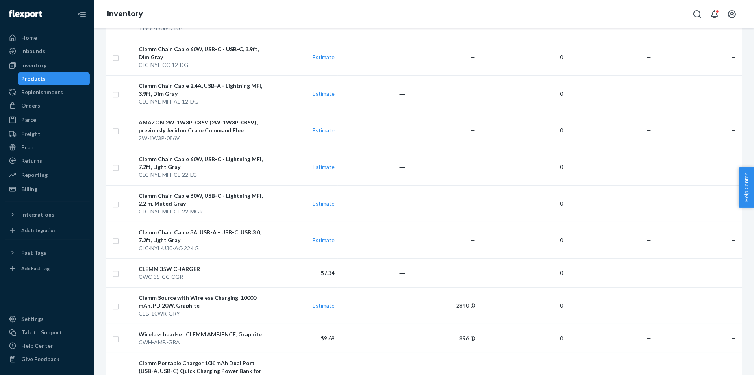
scroll to position [2917, 0]
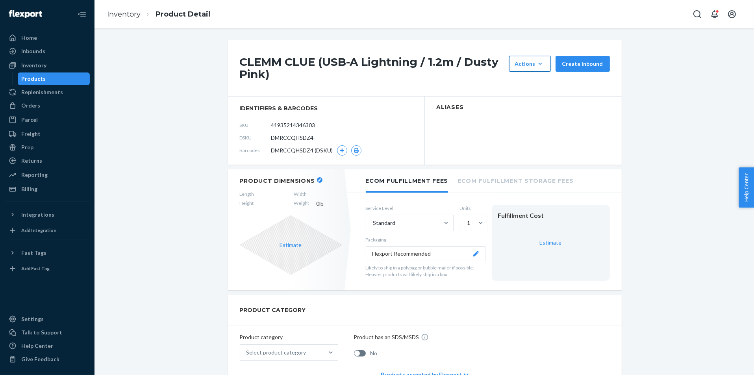
click at [540, 68] on button "Actions Add components Hide" at bounding box center [530, 64] width 42 height 16
click at [516, 147] on section "Aliases" at bounding box center [523, 131] width 197 height 68
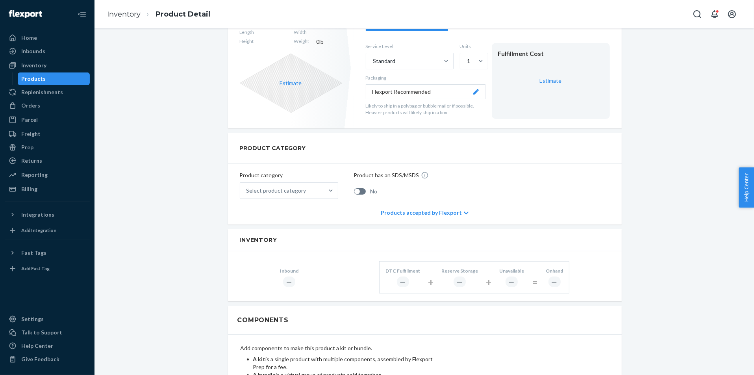
scroll to position [291, 0]
